Goal: Task Accomplishment & Management: Use online tool/utility

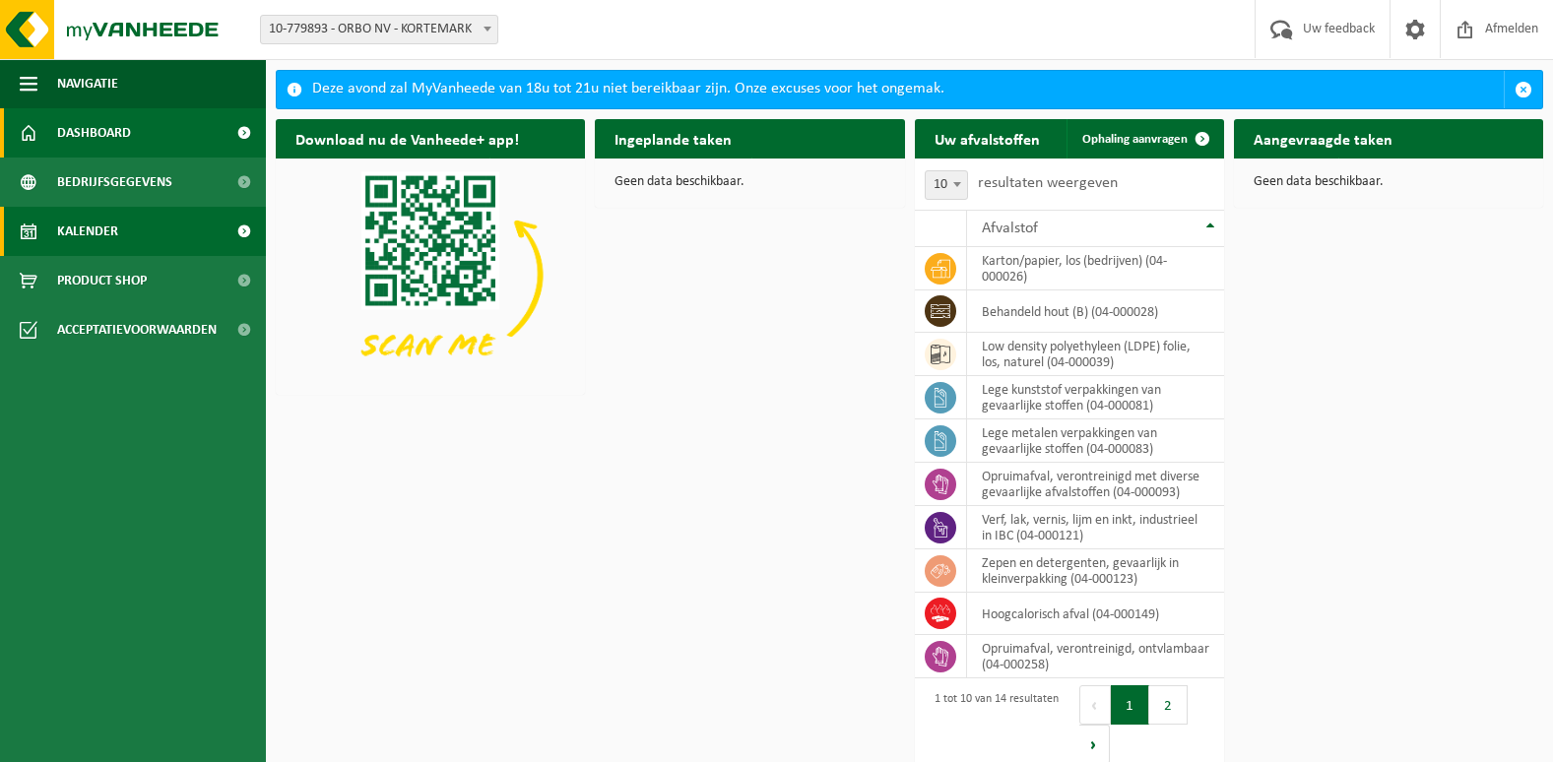
click at [160, 229] on link "Kalender" at bounding box center [133, 231] width 266 height 49
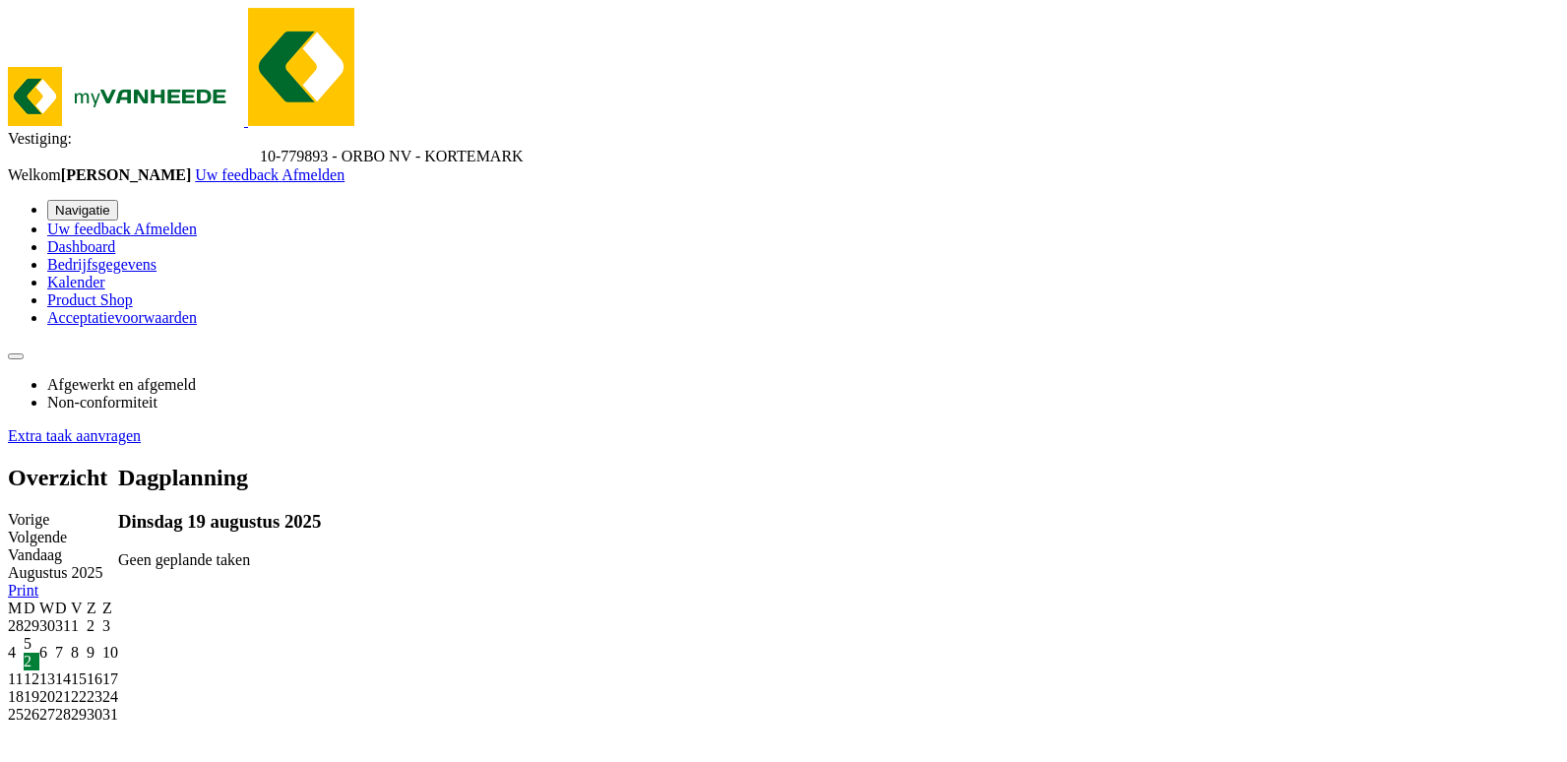
click at [141, 427] on link "Extra taak aanvragen" at bounding box center [74, 435] width 133 height 17
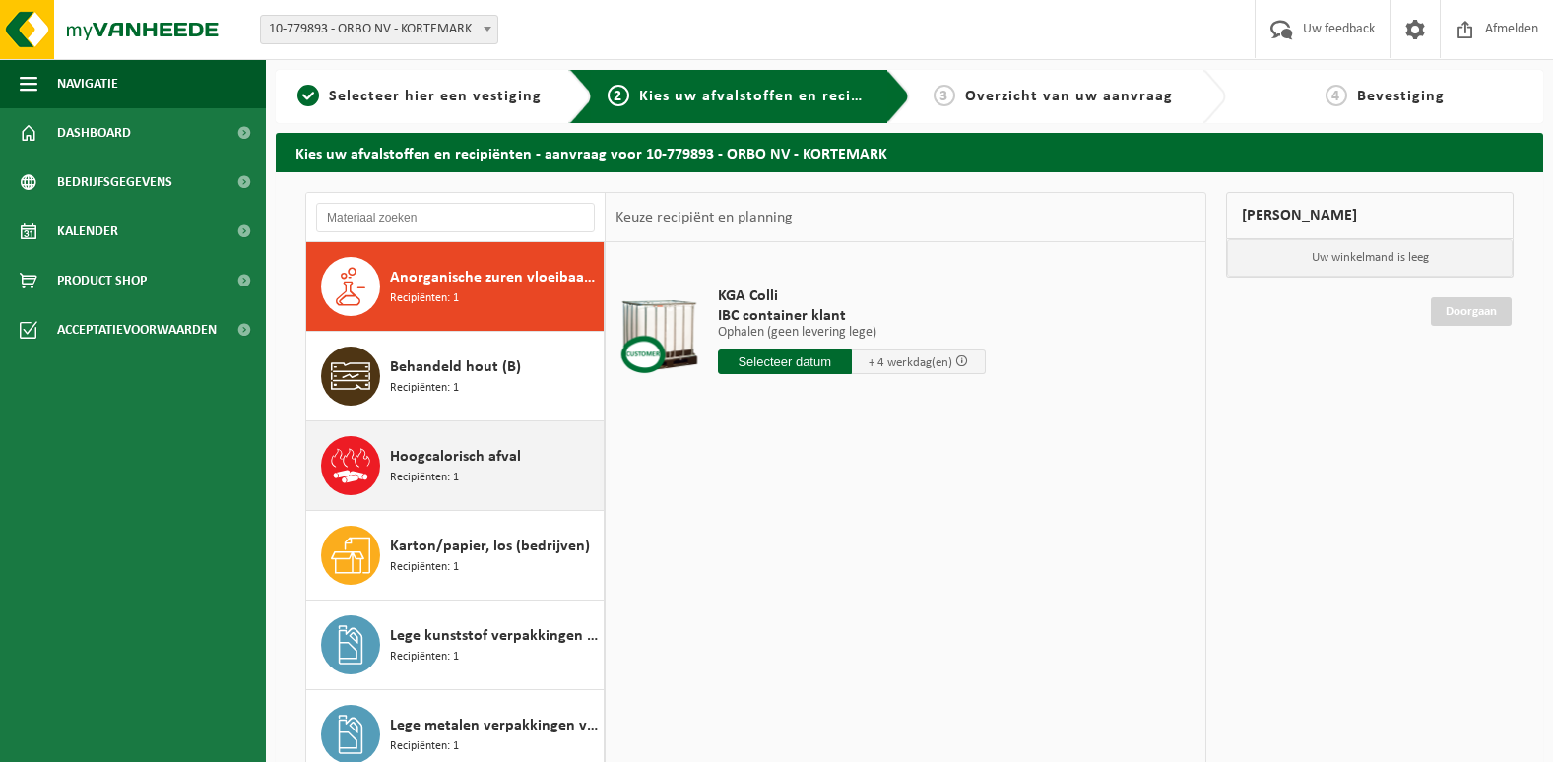
click at [423, 474] on span "Recipiënten: 1" at bounding box center [424, 478] width 69 height 19
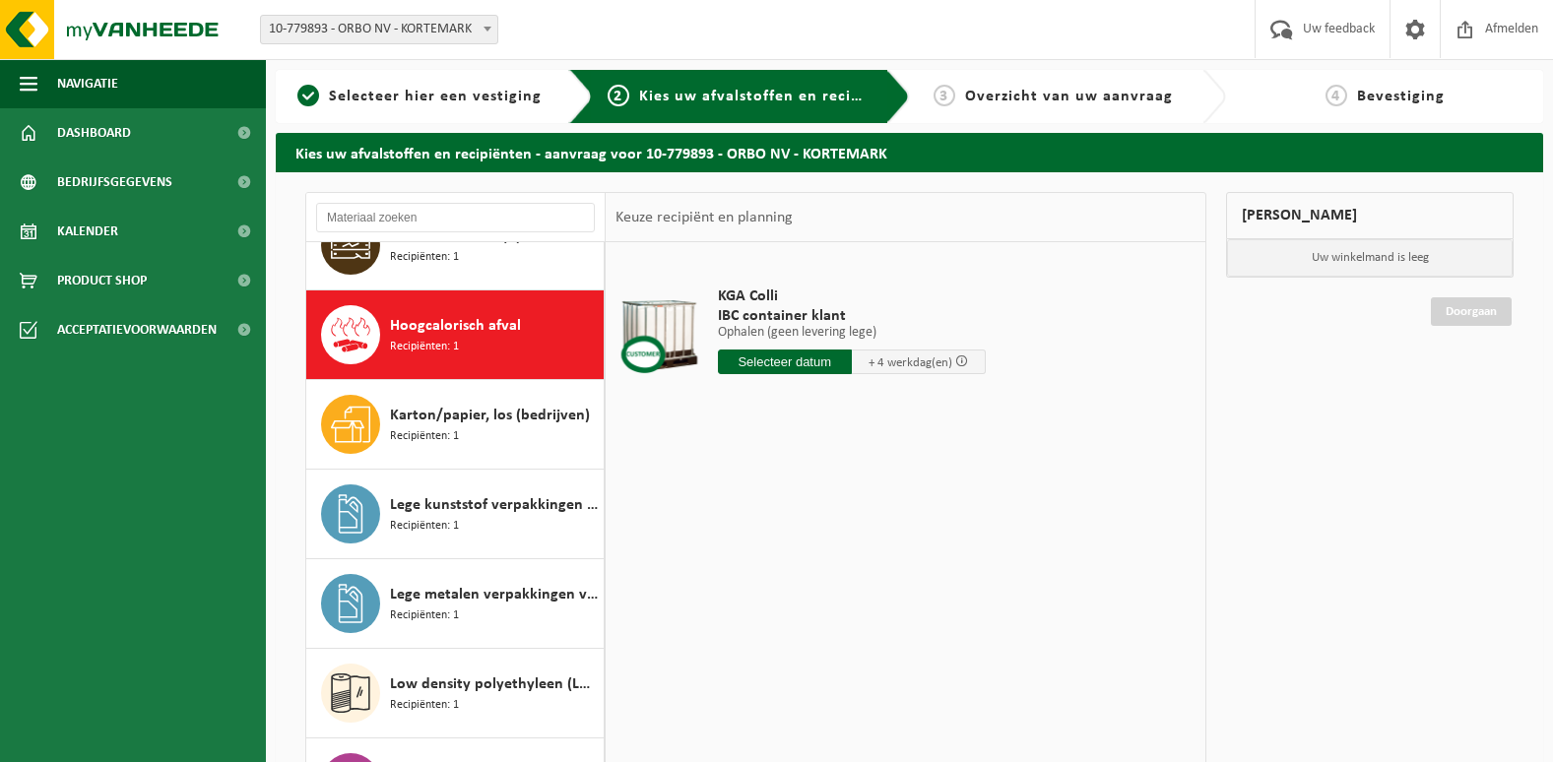
click at [423, 474] on div "Anorganische zuren vloeibaar in IBC Recipiënten: 1 Behandeld hout (B) Recipiënt…" at bounding box center [455, 538] width 299 height 592
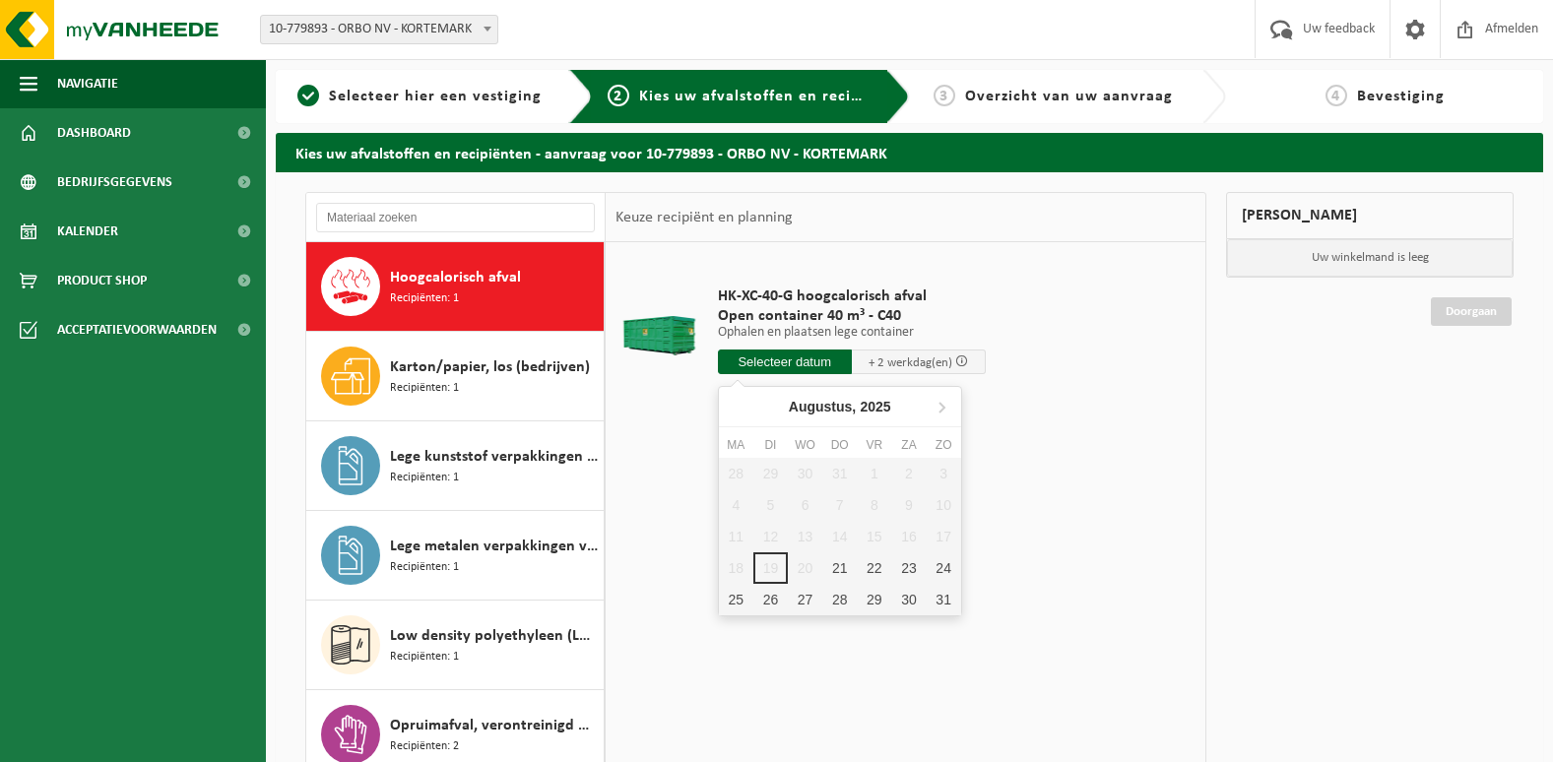
click at [767, 362] on input "text" at bounding box center [785, 362] width 134 height 25
click at [828, 571] on div "21" at bounding box center [839, 568] width 34 height 32
type input "Van 2025-08-21"
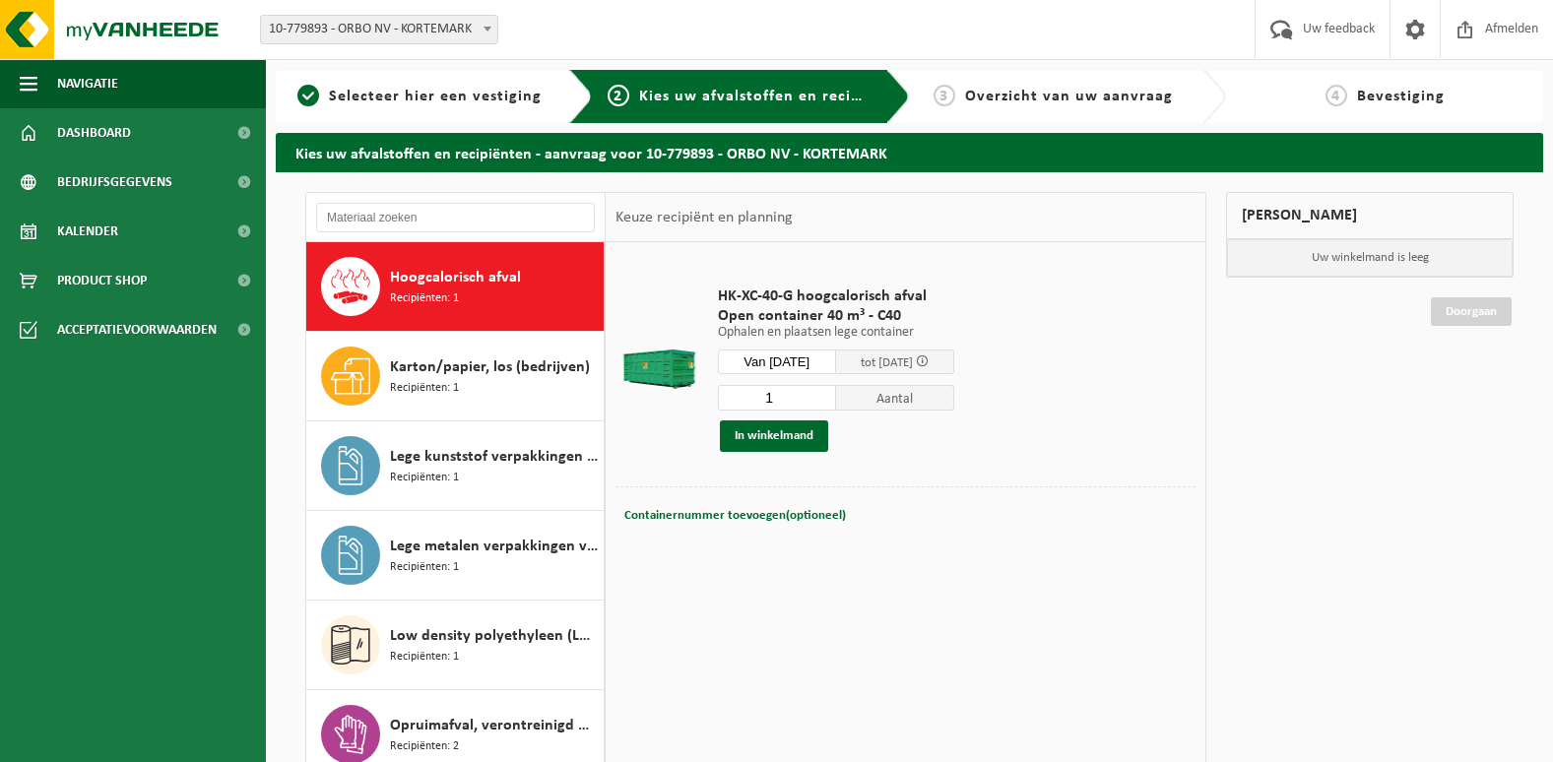
click at [785, 397] on input "1" at bounding box center [777, 398] width 118 height 26
type input "2"
click at [770, 436] on button "In winkelmand" at bounding box center [774, 436] width 108 height 32
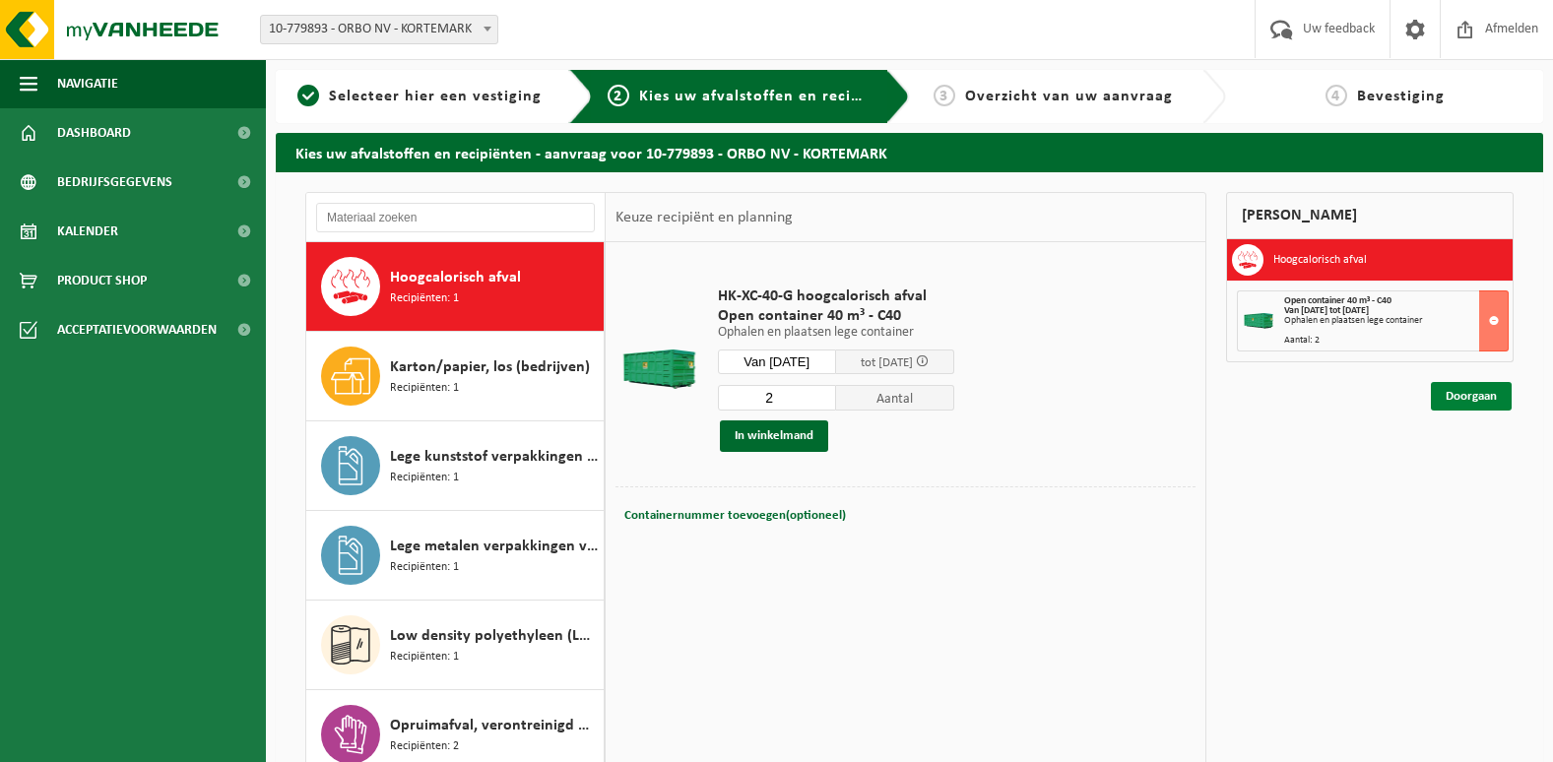
click at [1462, 391] on link "Doorgaan" at bounding box center [1470, 396] width 81 height 29
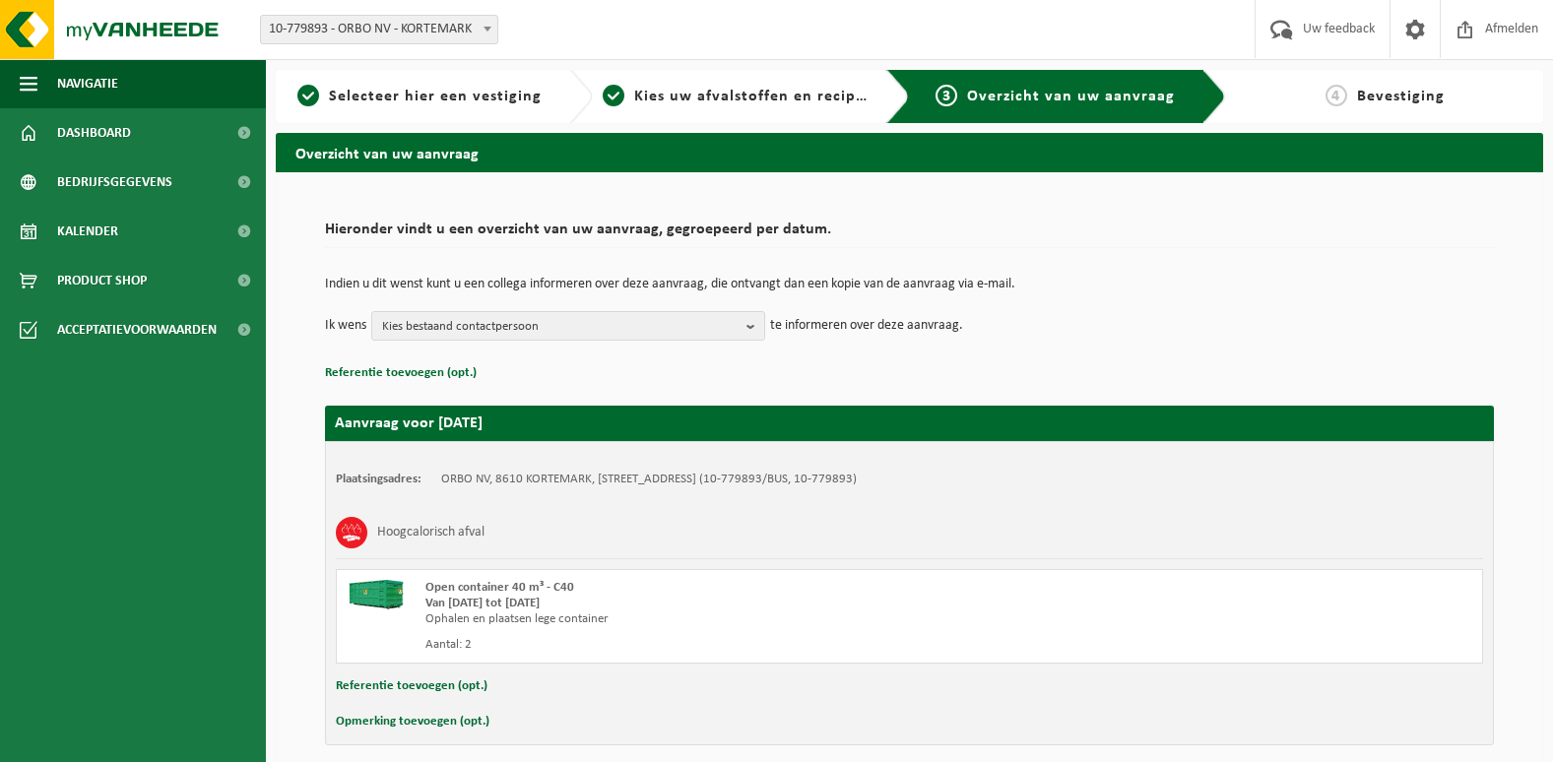
scroll to position [83, 0]
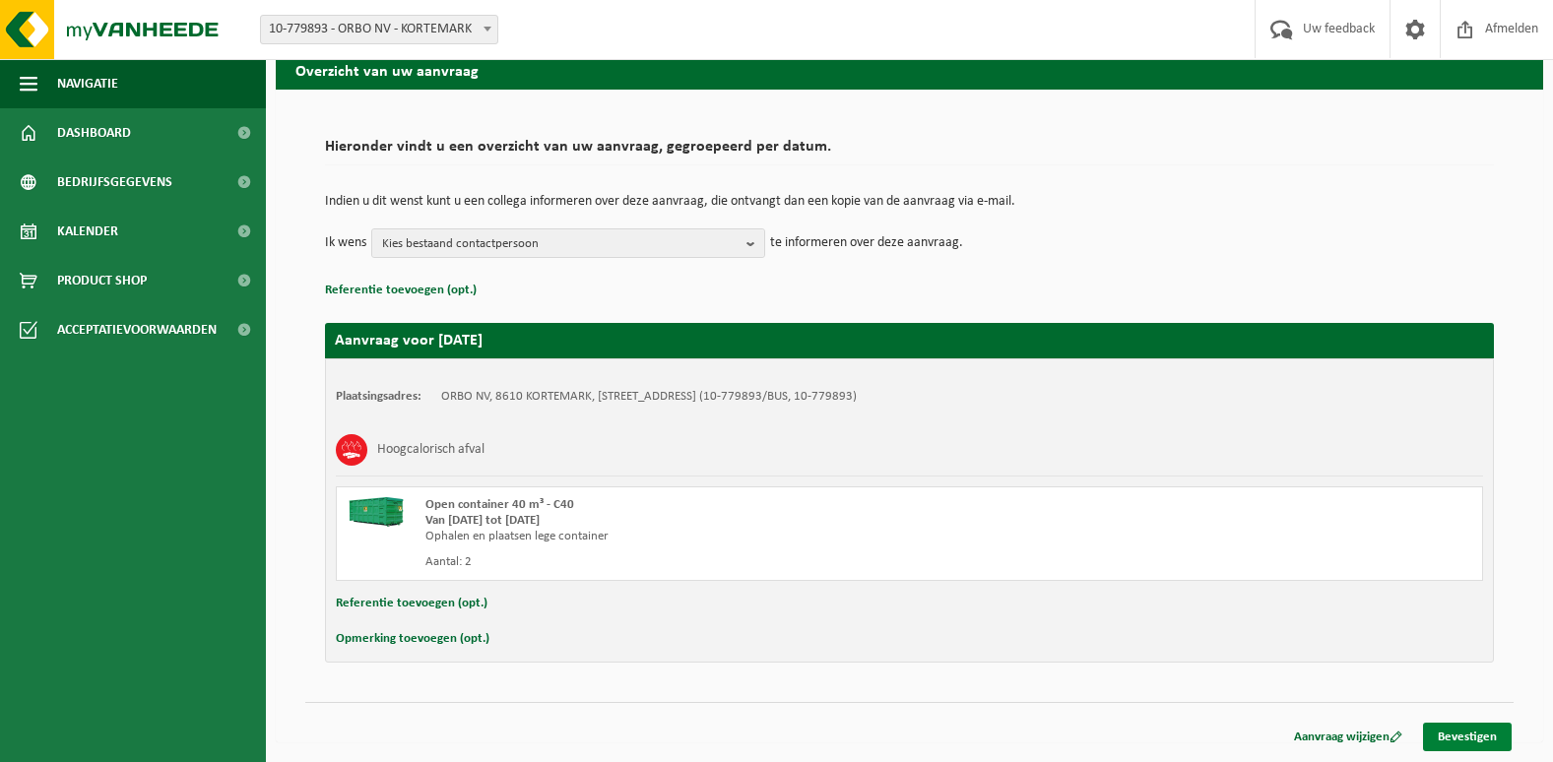
click at [1481, 732] on link "Bevestigen" at bounding box center [1467, 737] width 89 height 29
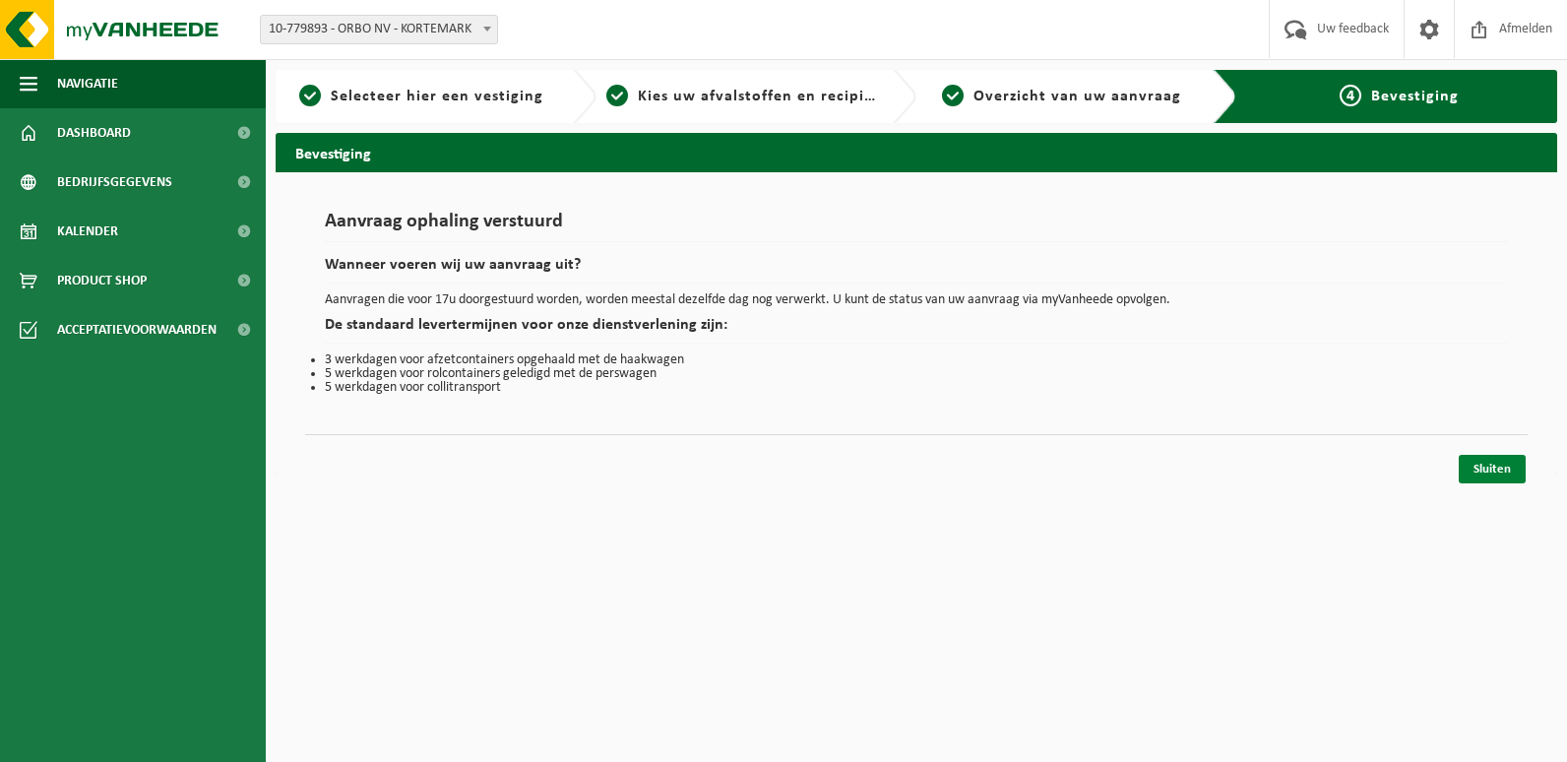
click at [1495, 465] on link "Sluiten" at bounding box center [1492, 469] width 67 height 29
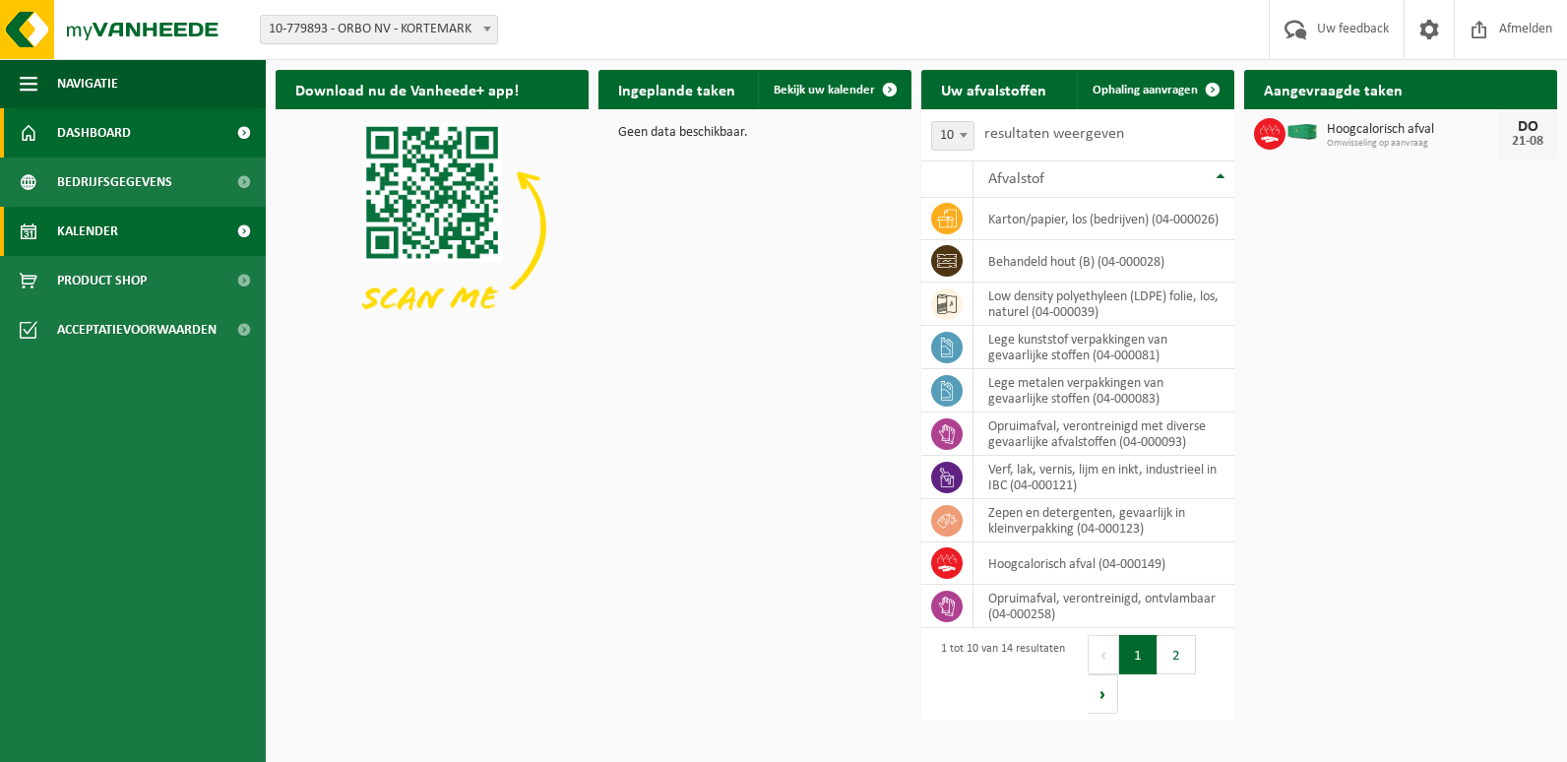
click at [133, 235] on link "Kalender" at bounding box center [133, 231] width 266 height 49
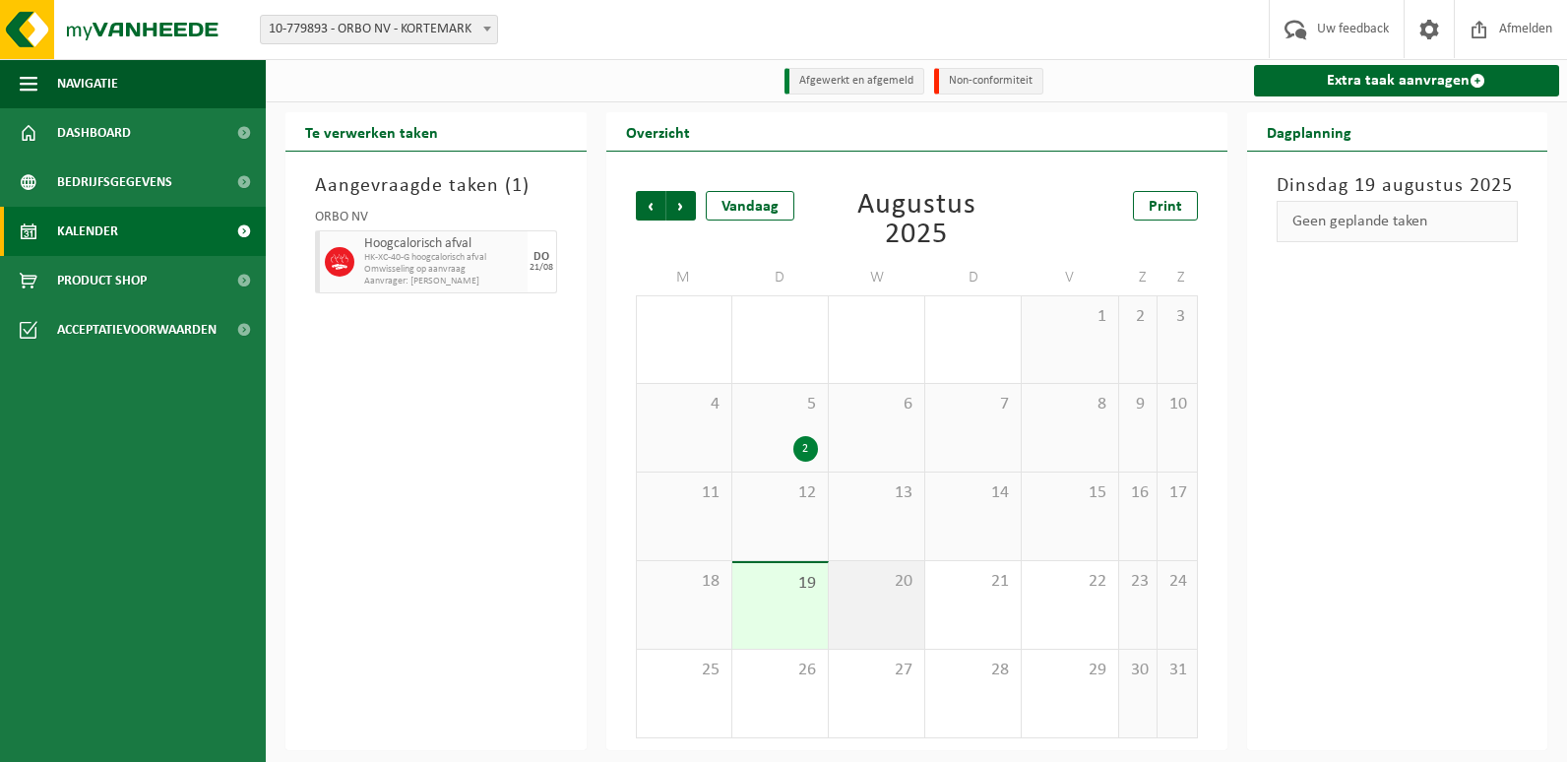
click at [875, 603] on div "20" at bounding box center [876, 605] width 95 height 88
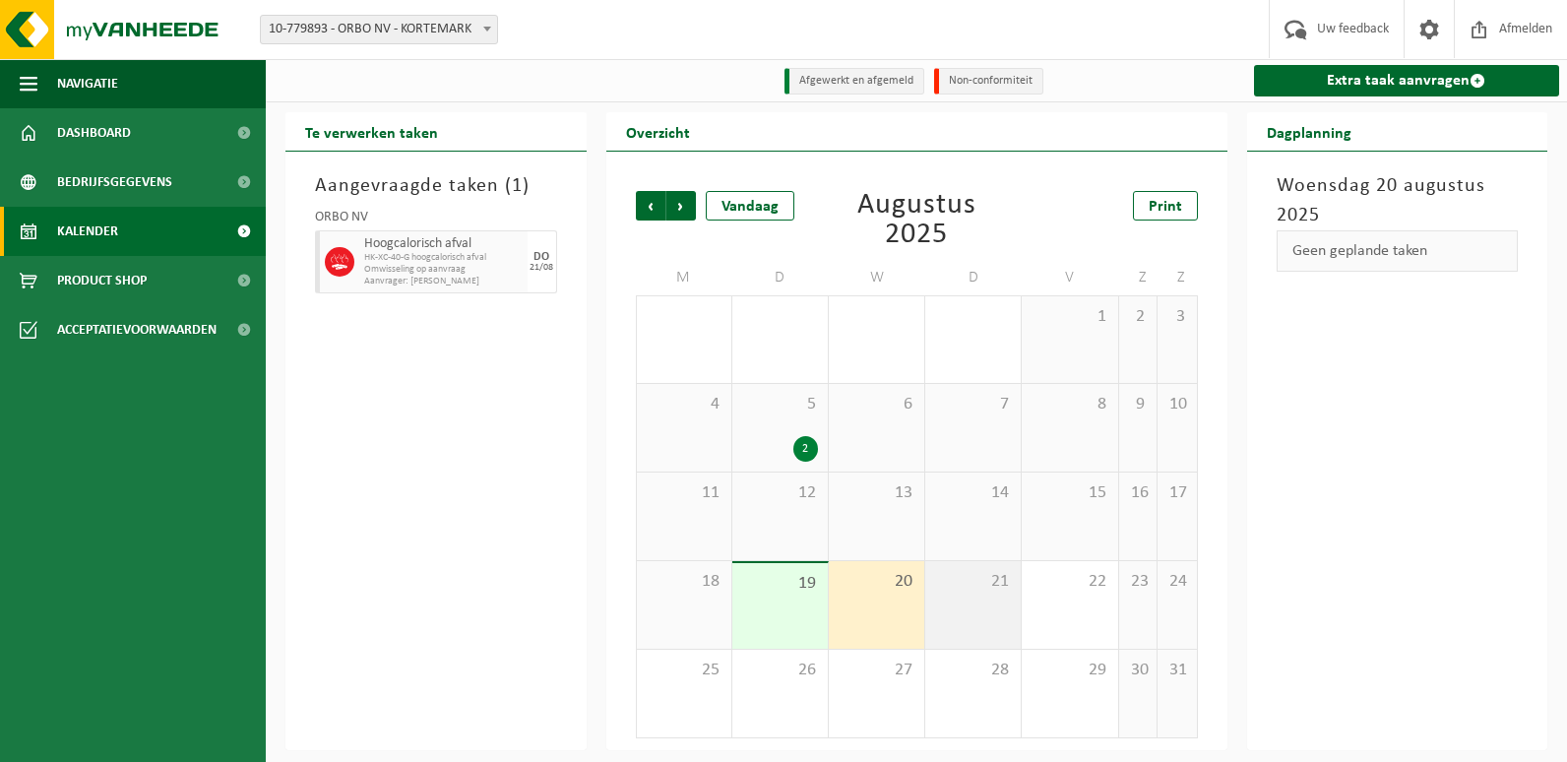
click at [937, 601] on div "21" at bounding box center [972, 605] width 95 height 88
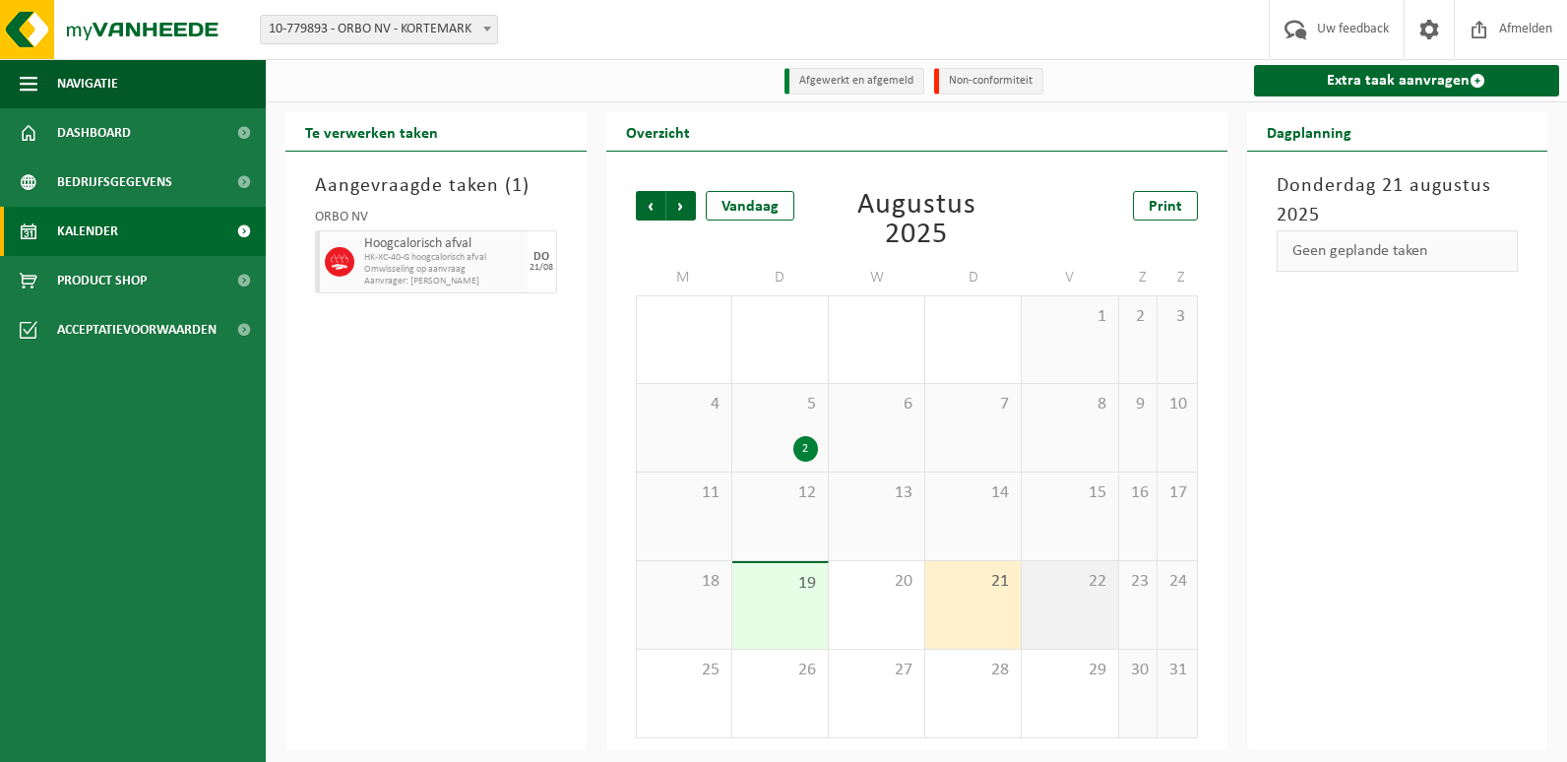
click at [1098, 596] on div "22" at bounding box center [1069, 605] width 95 height 88
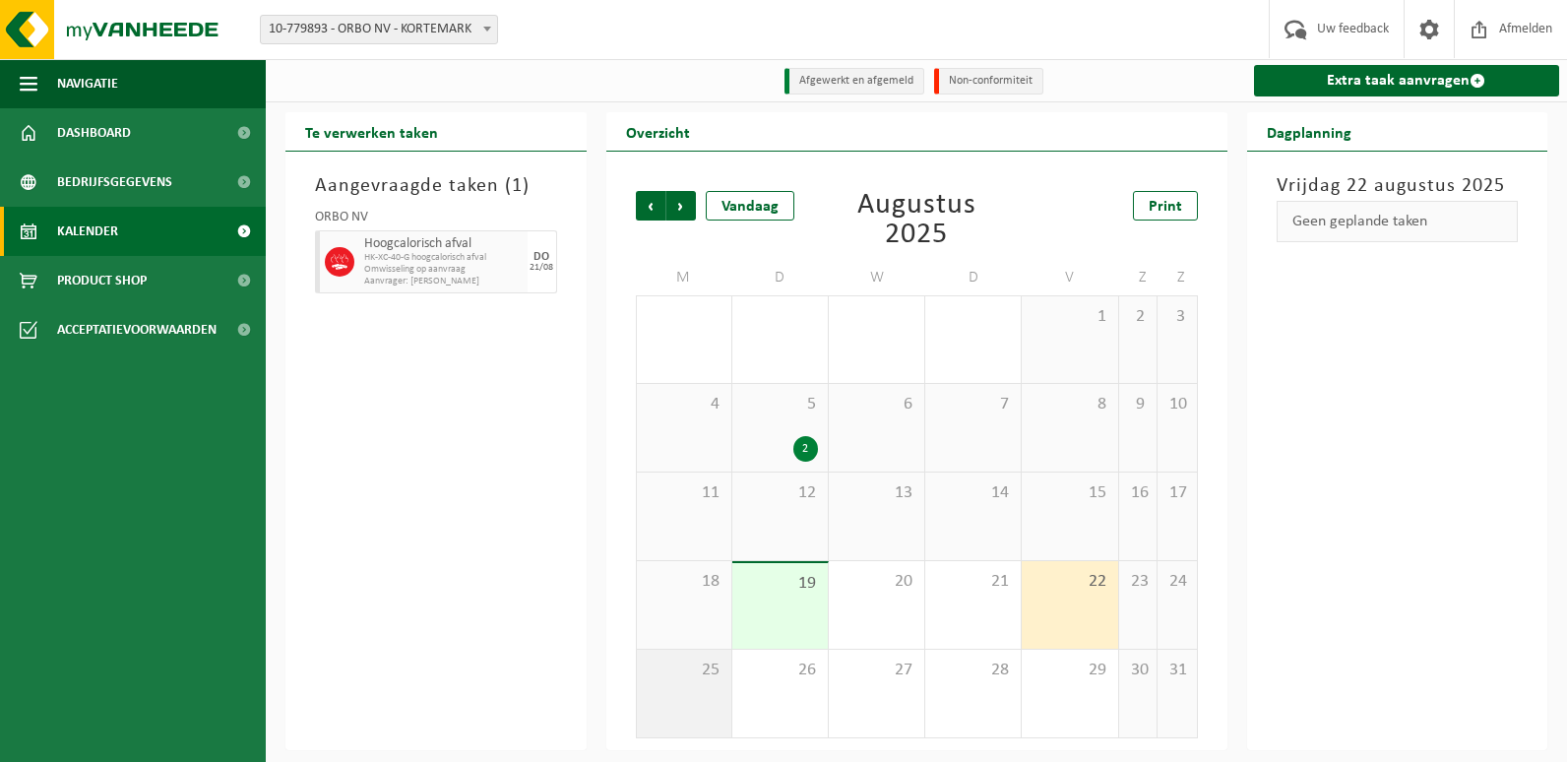
click at [673, 680] on span "25" at bounding box center [684, 671] width 75 height 22
